Goal: Navigation & Orientation: Find specific page/section

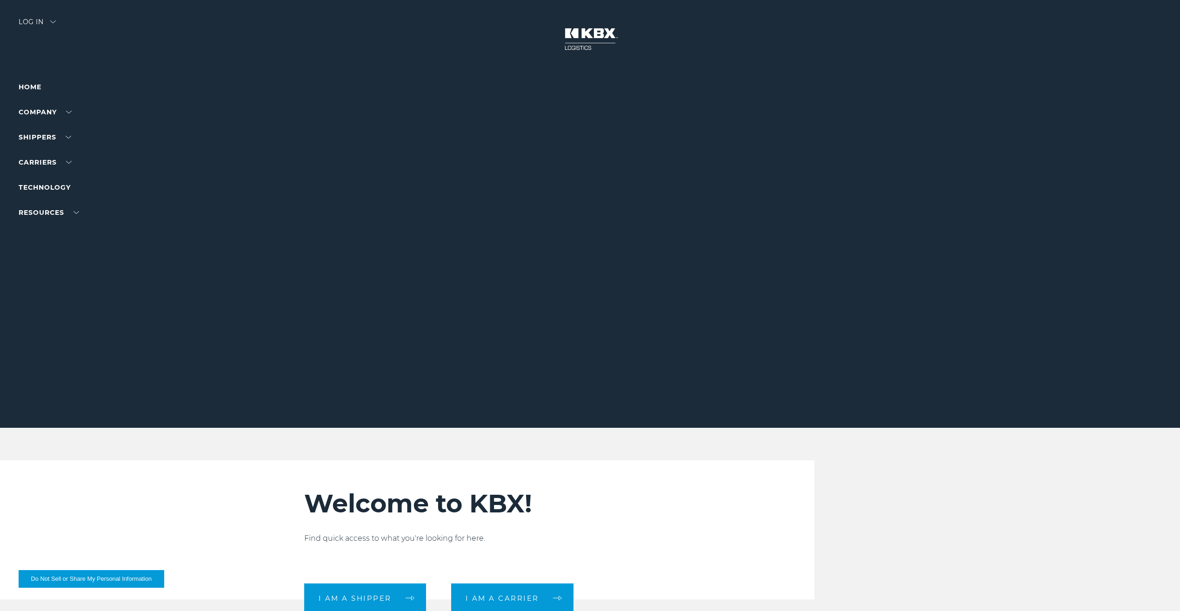
click at [32, 15] on div at bounding box center [593, 214] width 1187 height 428
click at [33, 24] on div "Log in" at bounding box center [37, 25] width 37 height 13
click at [32, 22] on div "Log in" at bounding box center [37, 25] width 37 height 13
click at [40, 47] on link "LOGISTICS" at bounding box center [39, 45] width 40 height 8
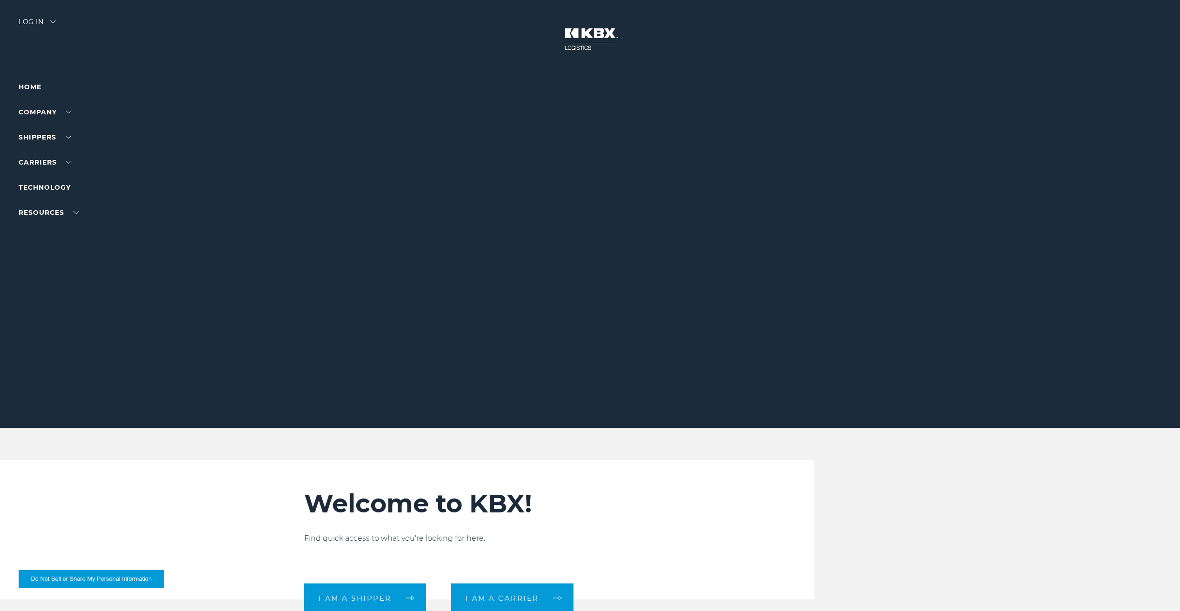
click at [34, 19] on div "Log in" at bounding box center [37, 25] width 37 height 13
click at [43, 47] on link "LOGISTICS" at bounding box center [39, 45] width 40 height 8
